Goal: Information Seeking & Learning: Check status

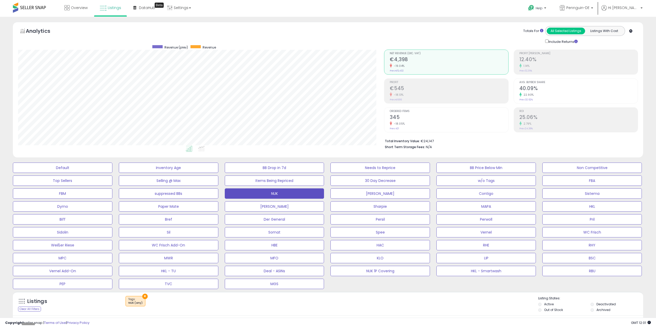
select select "**"
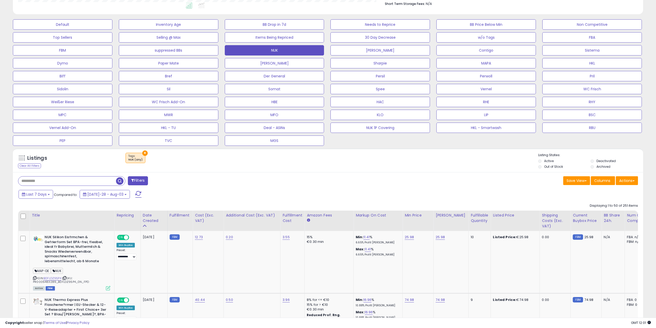
scroll to position [155, 0]
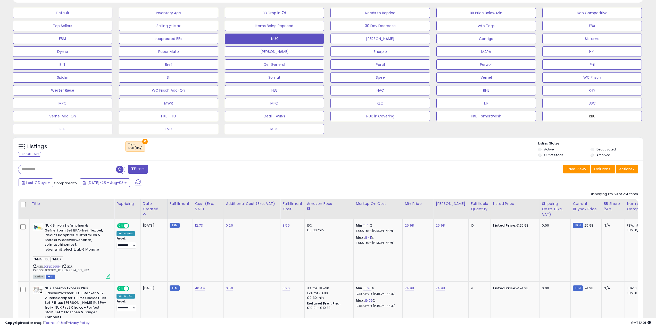
click at [112, 18] on button "RBU" at bounding box center [63, 13] width 100 height 10
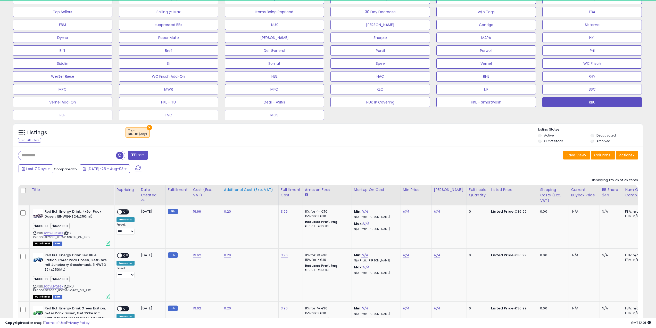
scroll to position [106, 366]
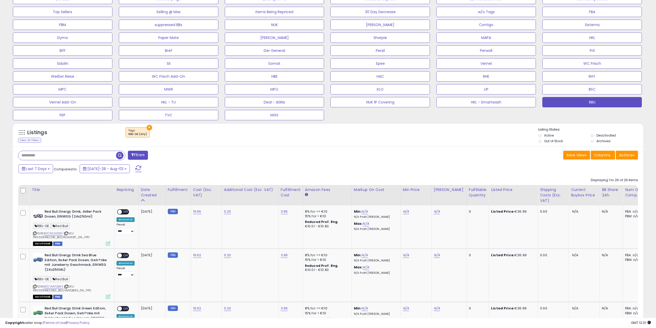
click at [88, 158] on input "text" at bounding box center [67, 155] width 98 height 9
paste input "**********"
type input "**********"
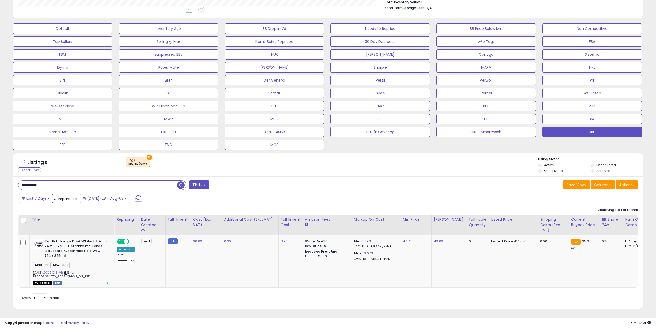
click at [400, 197] on div "Last 7 Days Compared to: [DATE]-28 - Aug-03" at bounding box center [249, 199] width 465 height 12
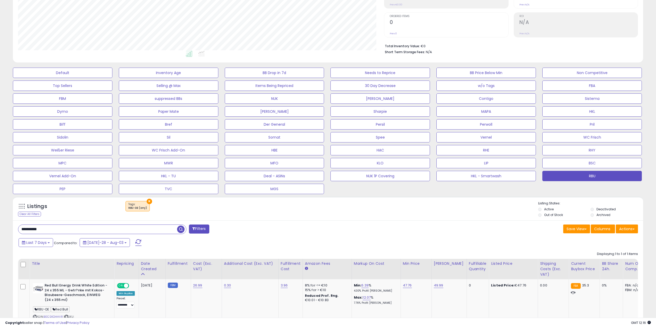
scroll to position [143, 0]
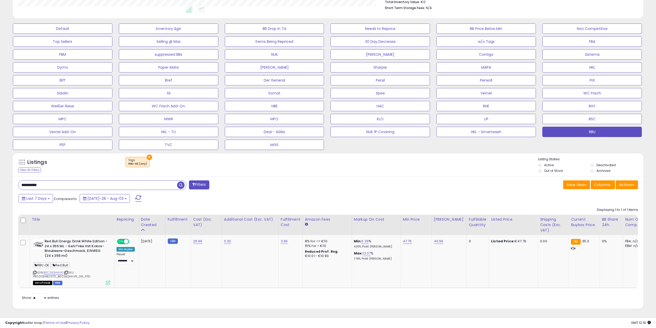
click at [349, 184] on div "Save View Save As New View Update Current View Columns Actions Import Export Vi…" at bounding box center [485, 185] width 314 height 10
click at [78, 180] on input "**********" at bounding box center [97, 184] width 159 height 9
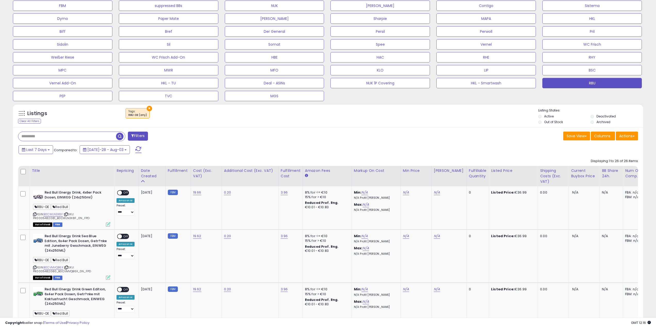
scroll to position [215, 0]
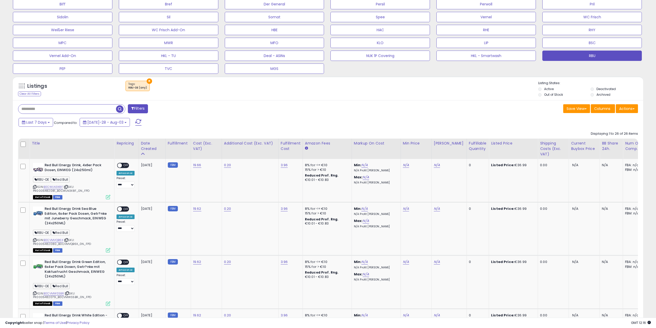
click at [316, 104] on div "Filters" at bounding box center [171, 109] width 314 height 10
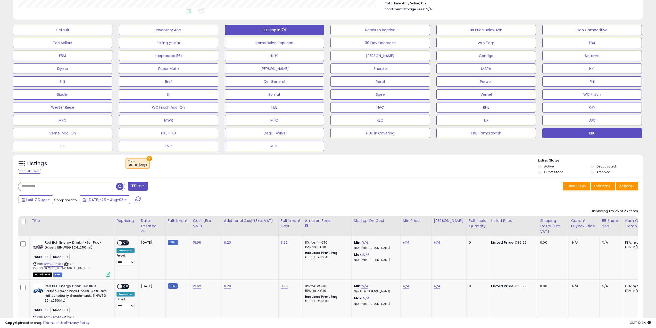
scroll to position [0, 0]
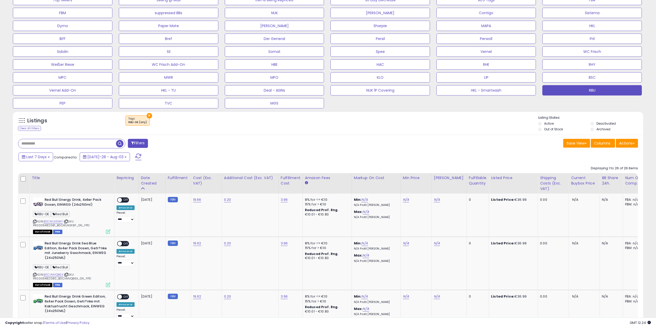
click at [119, 142] on span "button" at bounding box center [119, 143] width 7 height 7
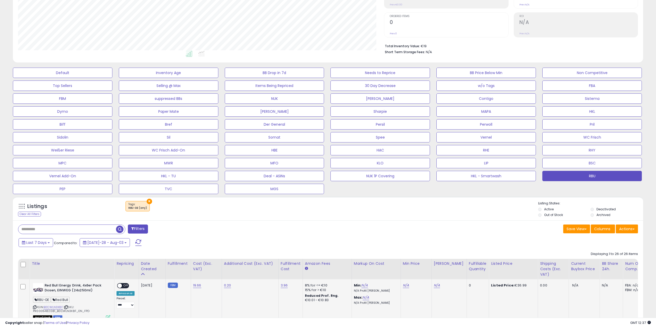
scroll to position [180, 0]
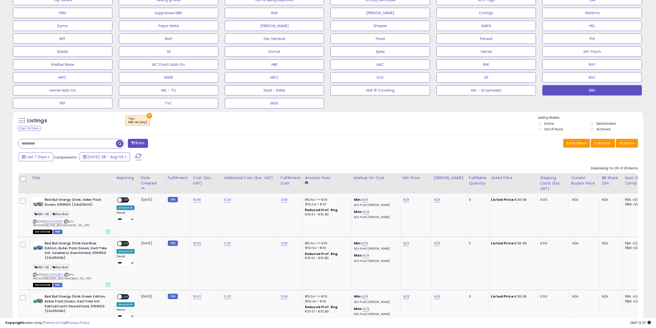
click at [149, 116] on button "×" at bounding box center [149, 115] width 5 height 5
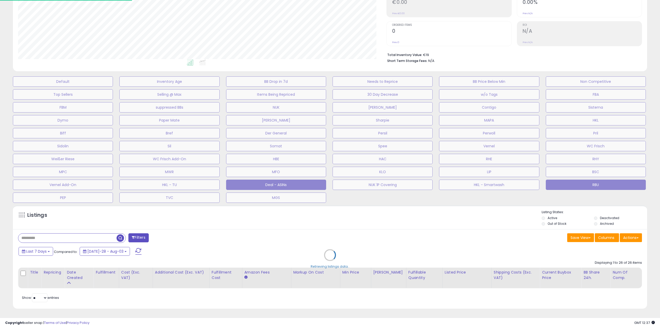
scroll to position [106, 368]
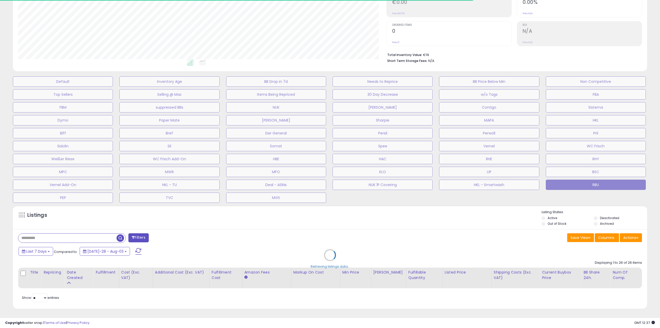
click at [358, 232] on div "Retrieving listings data.." at bounding box center [330, 259] width 642 height 112
click at [245, 227] on div "Retrieving listings data.." at bounding box center [330, 259] width 642 height 112
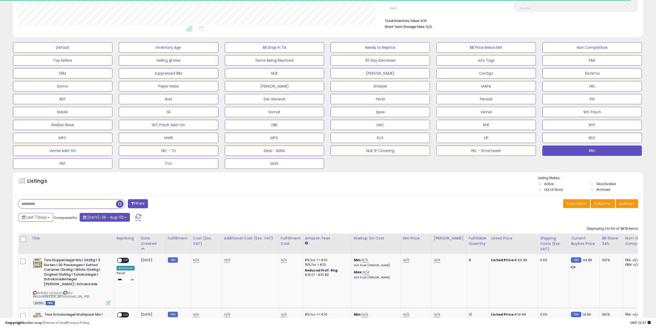
scroll to position [138, 0]
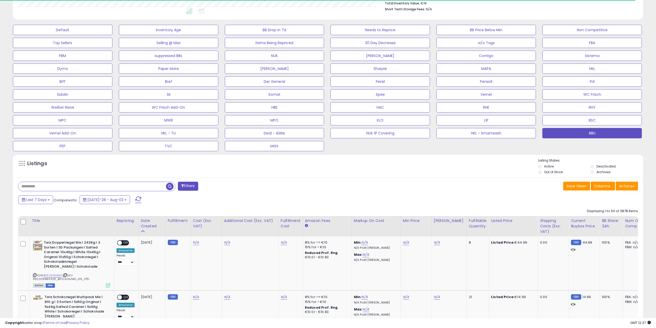
click at [59, 184] on input "text" at bounding box center [92, 186] width 148 height 9
paste input "**********"
type input "**********"
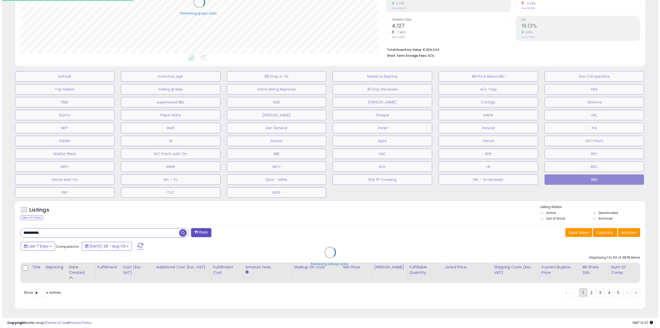
scroll to position [257723, 257460]
click at [509, 216] on div "Retrieving listings data.." at bounding box center [330, 255] width 642 height 117
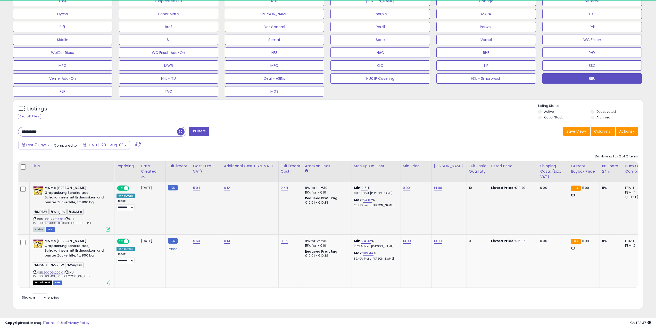
scroll to position [106, 366]
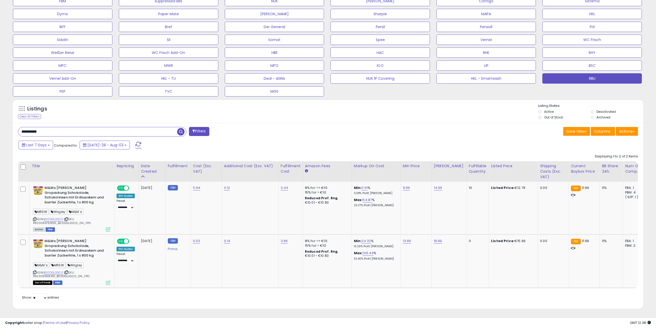
click at [485, 140] on div "Last 7 Days Compared to: [DATE]-28 - Aug-03" at bounding box center [327, 146] width 628 height 12
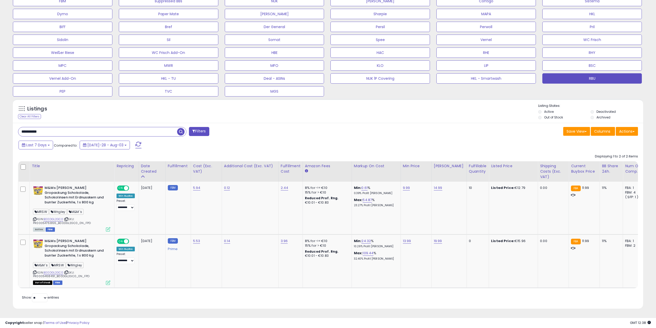
click at [342, 111] on div "Listings Clear All Filters Listing States:" at bounding box center [328, 112] width 630 height 18
click at [345, 113] on div "Listings Clear All Filters Listing States:" at bounding box center [328, 112] width 630 height 18
click at [179, 129] on span "button" at bounding box center [180, 131] width 7 height 7
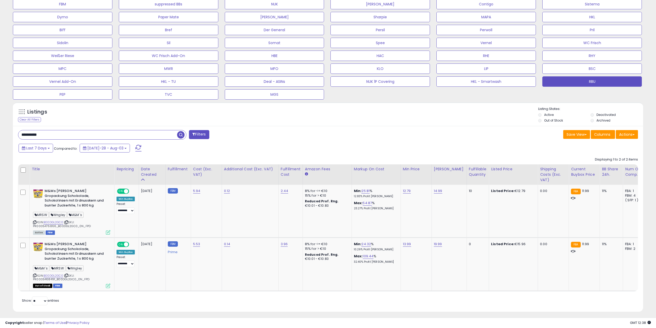
click at [398, 146] on div "Last 7 Days Compared to: [DATE]-28 - Aug-03" at bounding box center [249, 149] width 465 height 12
click at [34, 222] on icon at bounding box center [34, 222] width 3 height 3
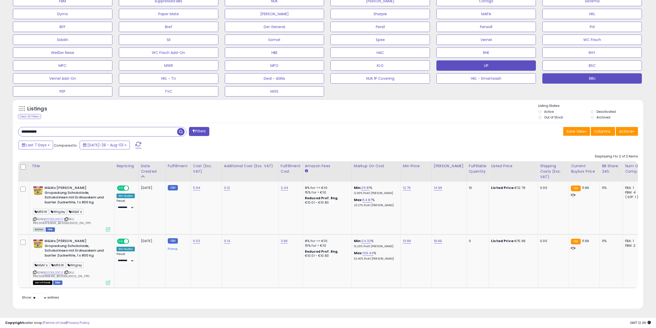
scroll to position [196, 0]
click at [450, 115] on div "Listings Clear All Filters Listing States:" at bounding box center [328, 112] width 630 height 18
click at [452, 112] on div "Listings Clear All Filters Listing States:" at bounding box center [328, 112] width 630 height 18
click at [454, 113] on div "Listings Clear All Filters Listing States:" at bounding box center [328, 112] width 630 height 18
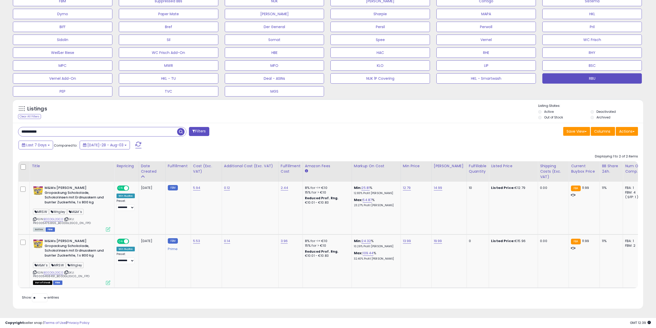
click at [454, 113] on div "Listings Clear All Filters Listing States:" at bounding box center [328, 112] width 630 height 18
click at [320, 127] on div "**********" at bounding box center [171, 132] width 314 height 10
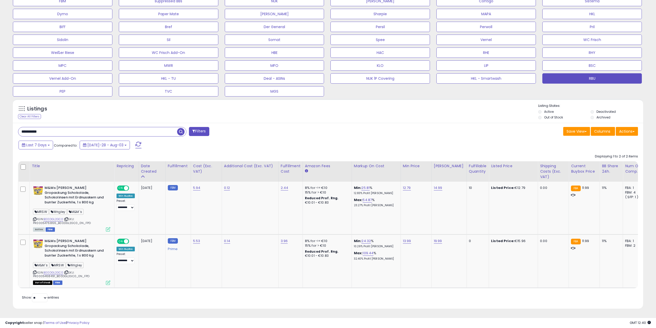
click at [182, 130] on span "button" at bounding box center [180, 131] width 7 height 7
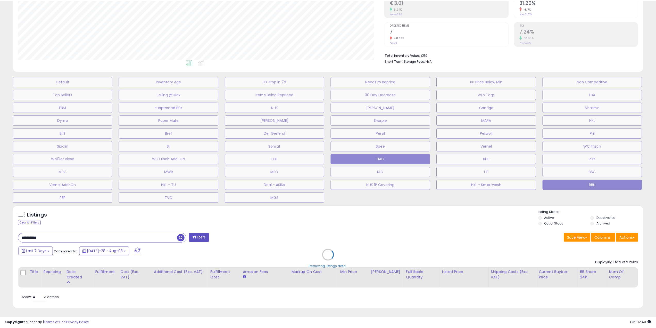
scroll to position [106, 368]
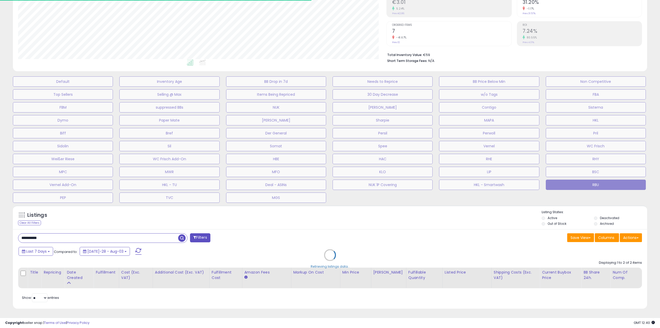
click at [459, 230] on div "Retrieving listings data.." at bounding box center [330, 259] width 642 height 112
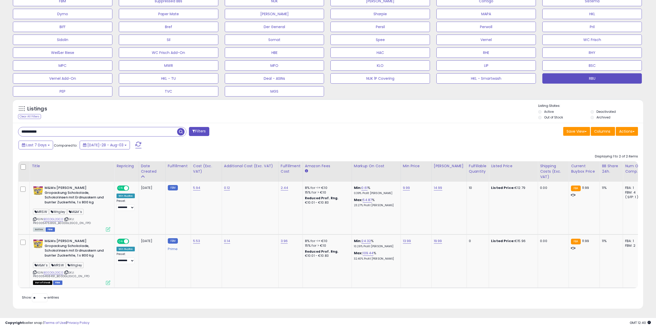
scroll to position [106, 366]
click at [374, 148] on div "Last 7 Days Compared to: [DATE]-28 - Aug-03" at bounding box center [249, 146] width 465 height 12
click at [468, 127] on div "Save View Save As New View Update Current View Columns Actions Import Export Vi…" at bounding box center [485, 132] width 314 height 10
click at [471, 135] on div "**********" at bounding box center [328, 216] width 630 height 186
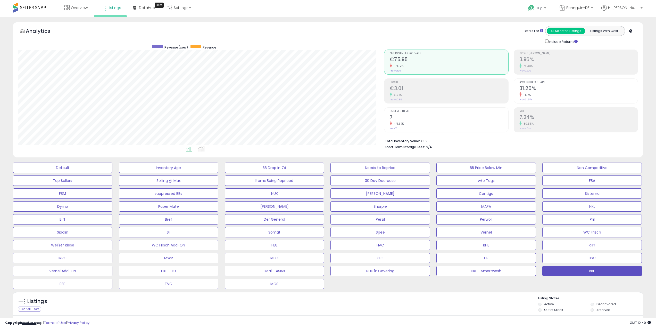
scroll to position [180, 0]
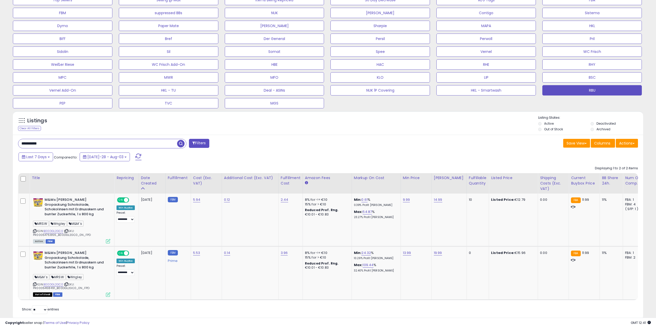
drag, startPoint x: 297, startPoint y: 148, endPoint x: 294, endPoint y: 147, distance: 2.9
click at [296, 147] on div "**********" at bounding box center [171, 144] width 314 height 10
click at [176, 144] on input "**********" at bounding box center [97, 143] width 159 height 9
click at [180, 144] on span "button" at bounding box center [180, 143] width 7 height 7
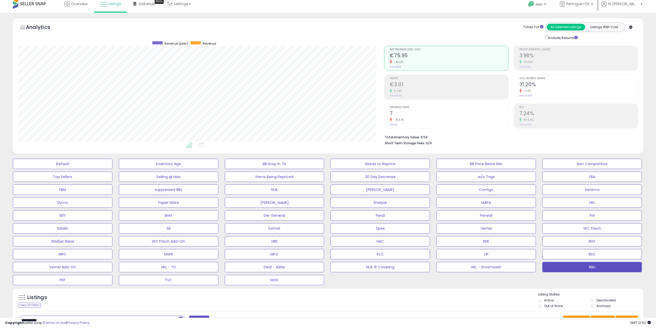
scroll to position [0, 0]
